Goal: Check status: Check status

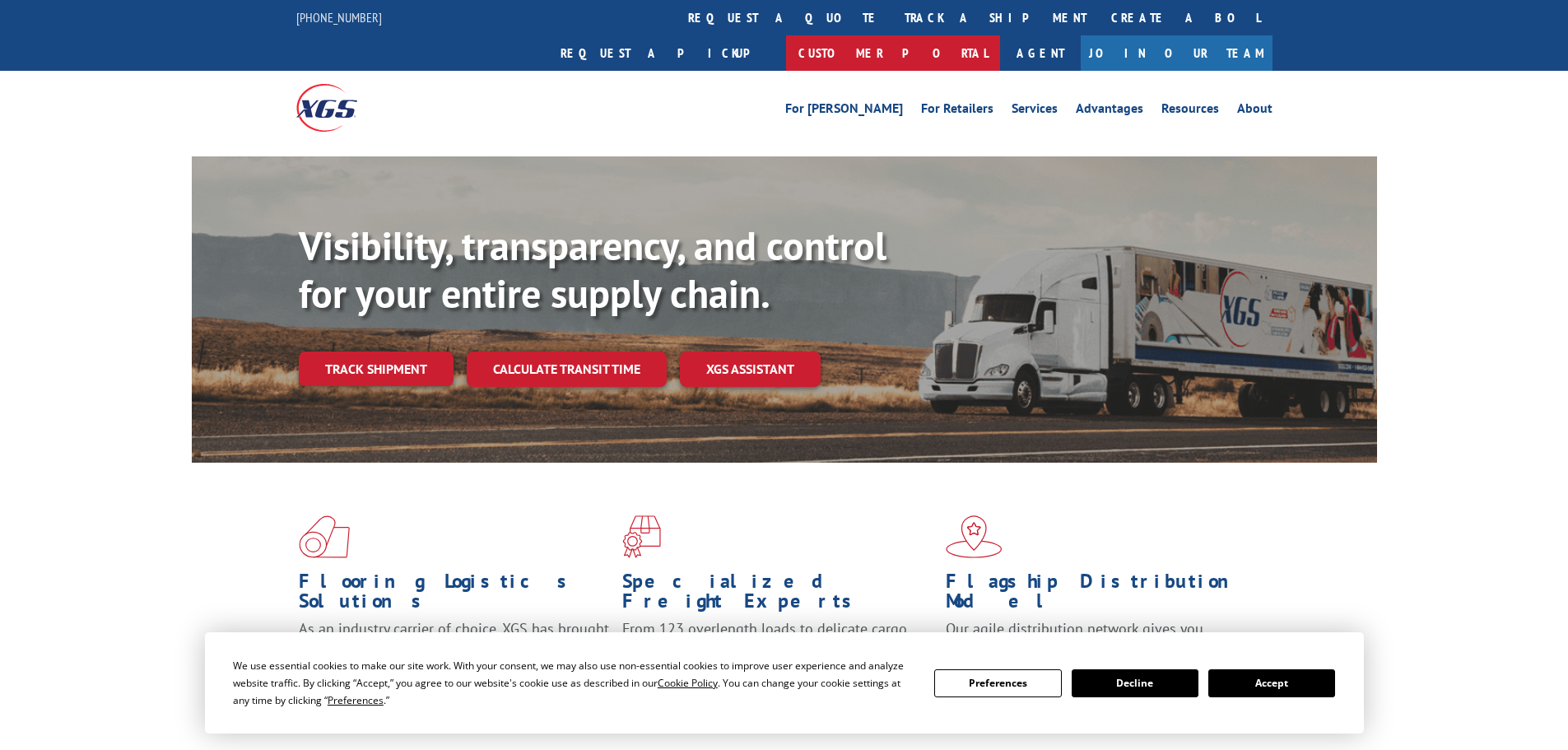
click at [1000, 35] on link "Customer Portal" at bounding box center [892, 52] width 214 height 35
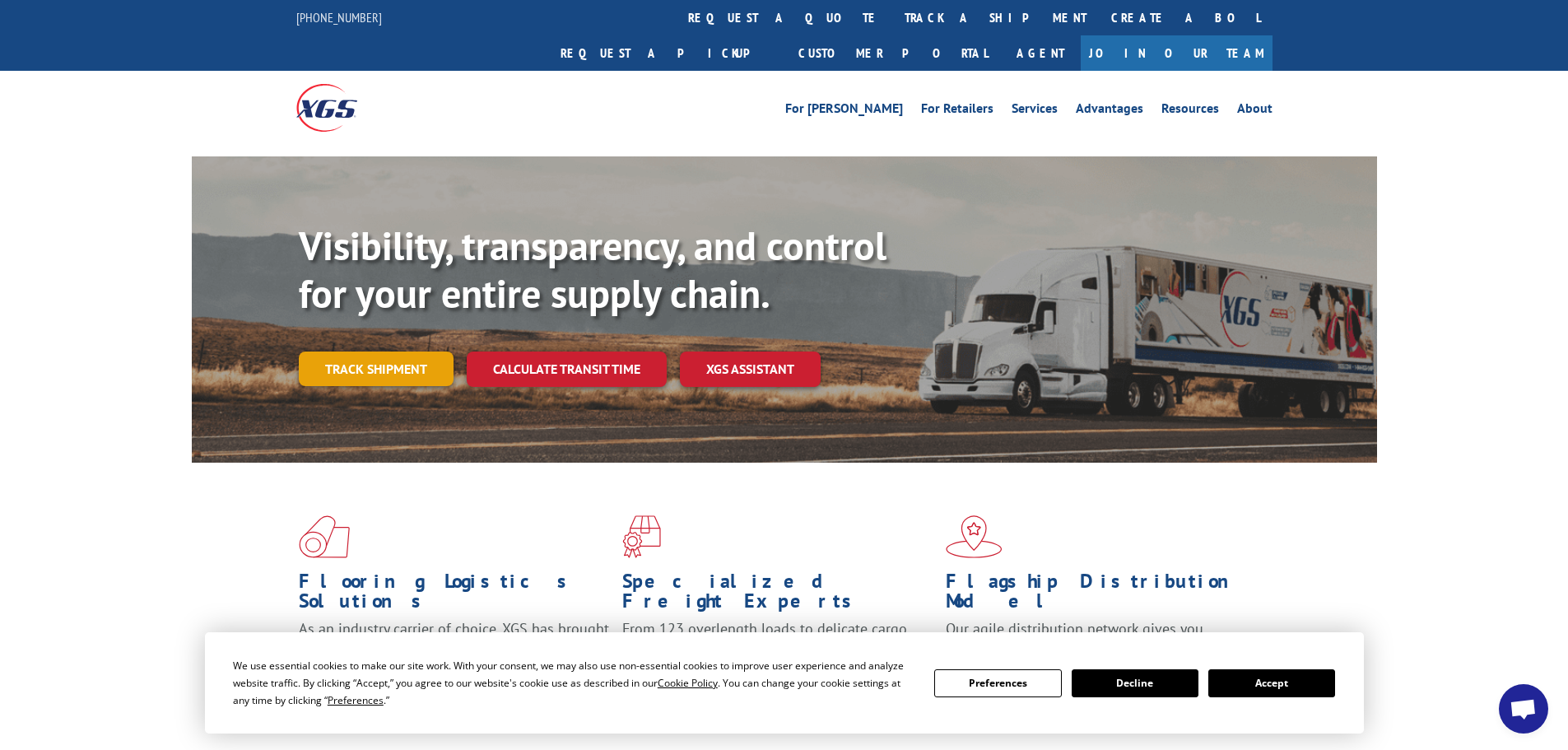
click at [409, 351] on link "Track shipment" at bounding box center [376, 368] width 155 height 34
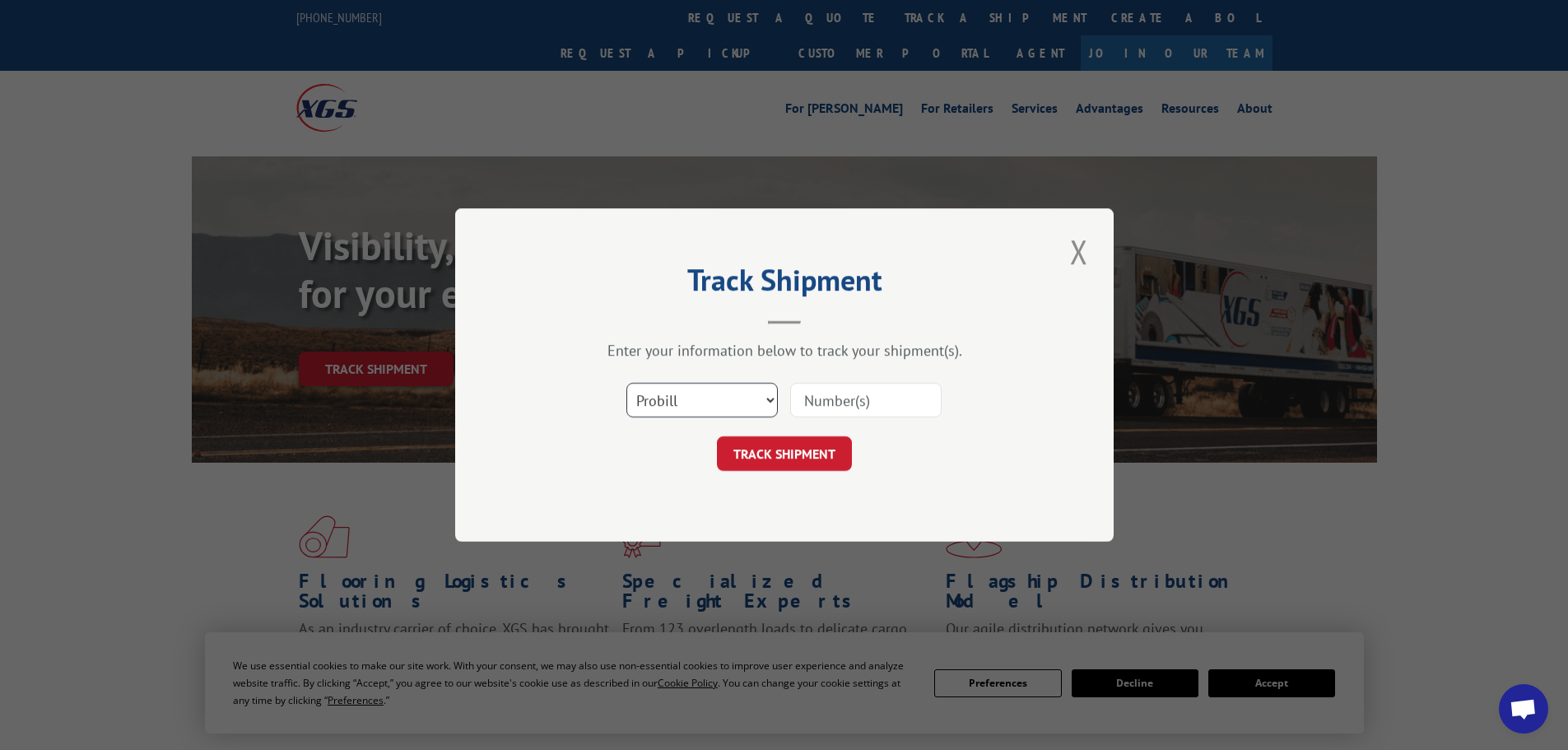
drag, startPoint x: 745, startPoint y: 397, endPoint x: 732, endPoint y: 405, distance: 15.3
click at [745, 397] on select "Select category... Probill BOL PO" at bounding box center [701, 400] width 151 height 34
select select "bol"
click at [626, 383] on select "Select category... Probill BOL PO" at bounding box center [701, 400] width 151 height 34
click at [822, 414] on input at bounding box center [865, 400] width 151 height 34
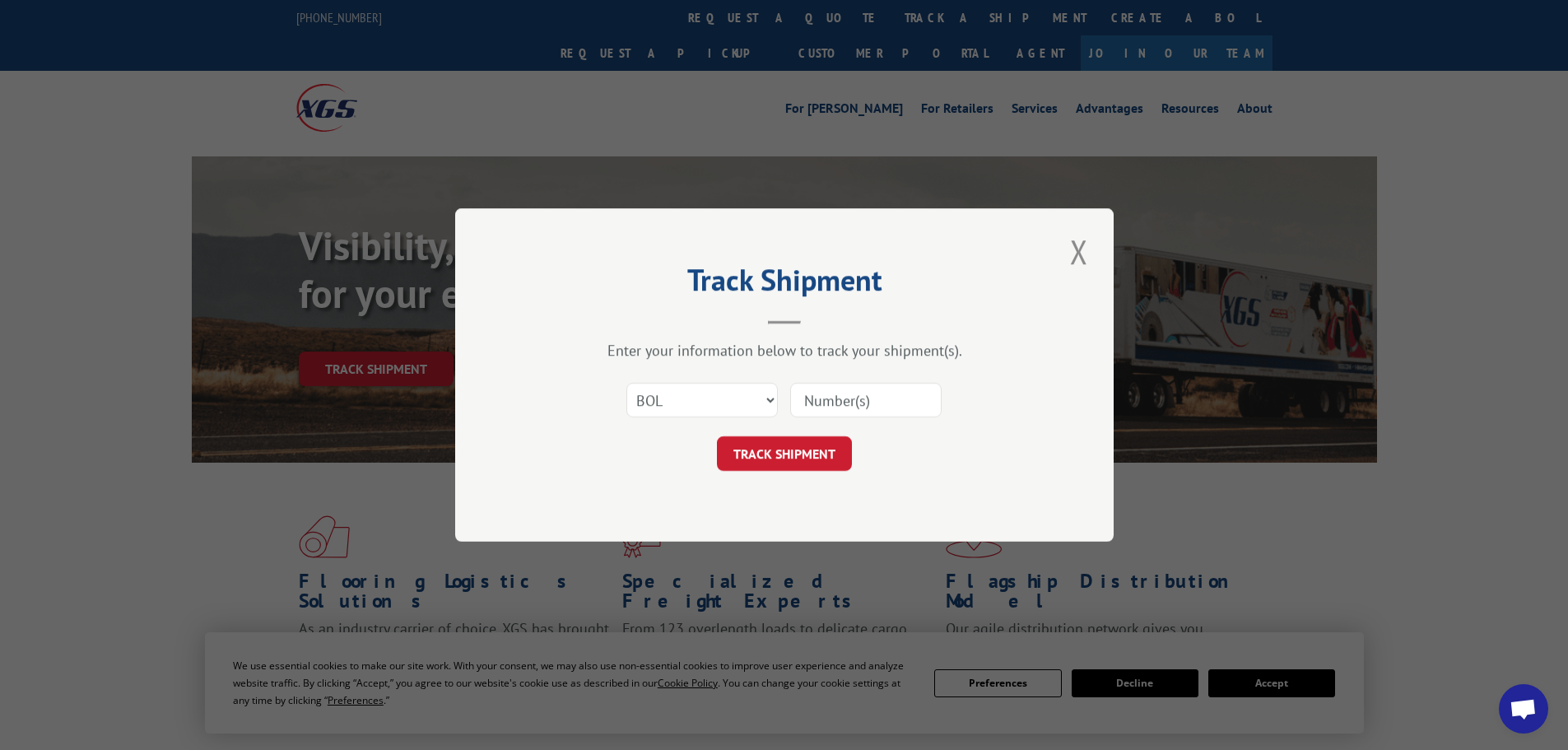
paste input "5962740"
type input "5962740"
drag, startPoint x: 801, startPoint y: 461, endPoint x: 855, endPoint y: 472, distance: 55.1
click at [798, 461] on button "TRACK SHIPMENT" at bounding box center [784, 453] width 135 height 34
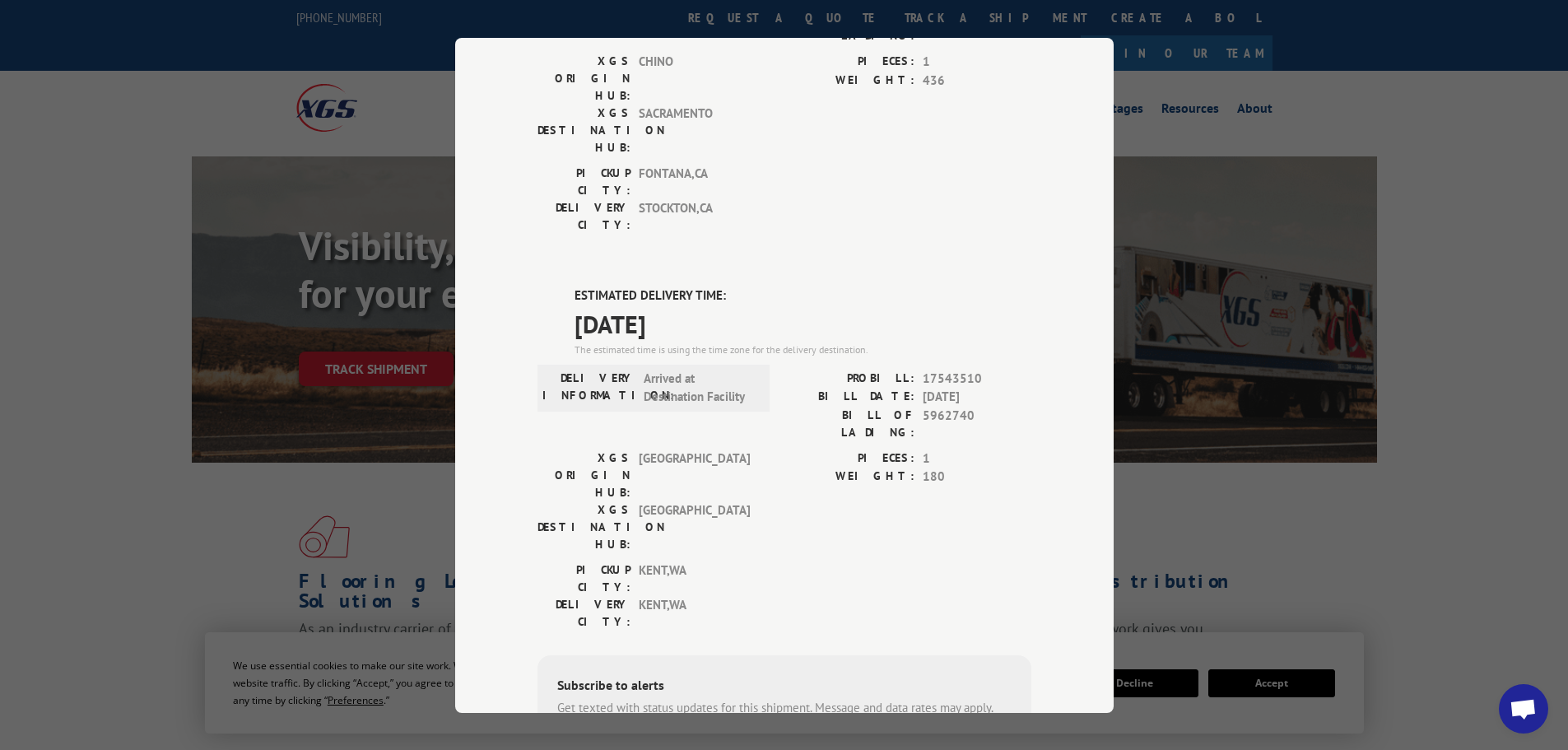
scroll to position [165, 0]
